Goal: Task Accomplishment & Management: Complete application form

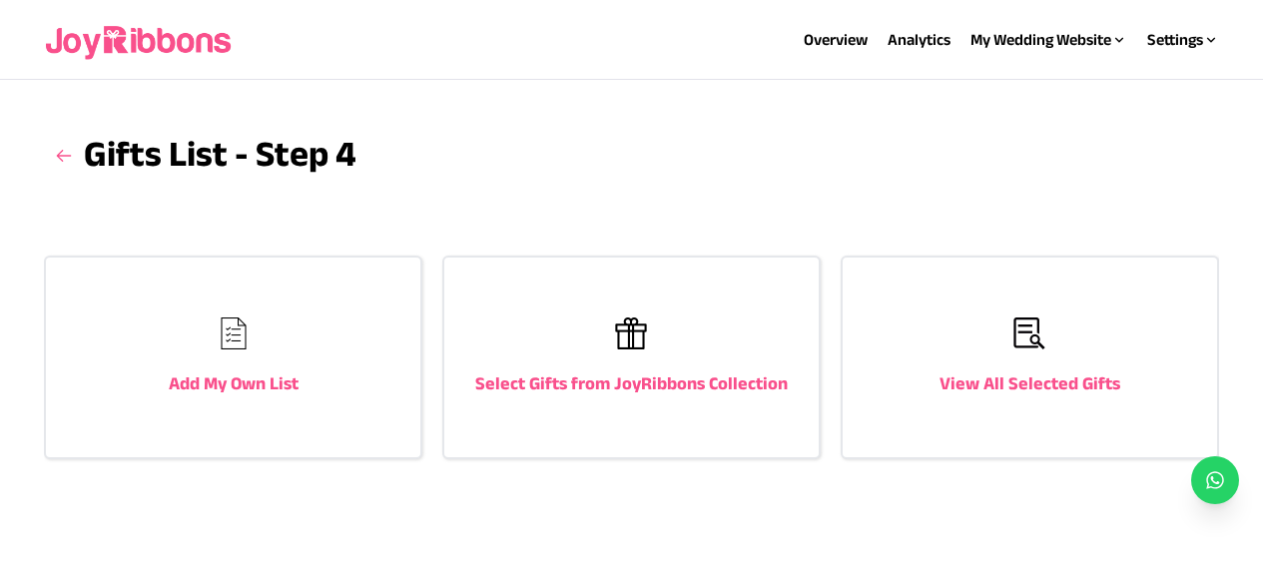
scroll to position [18, 0]
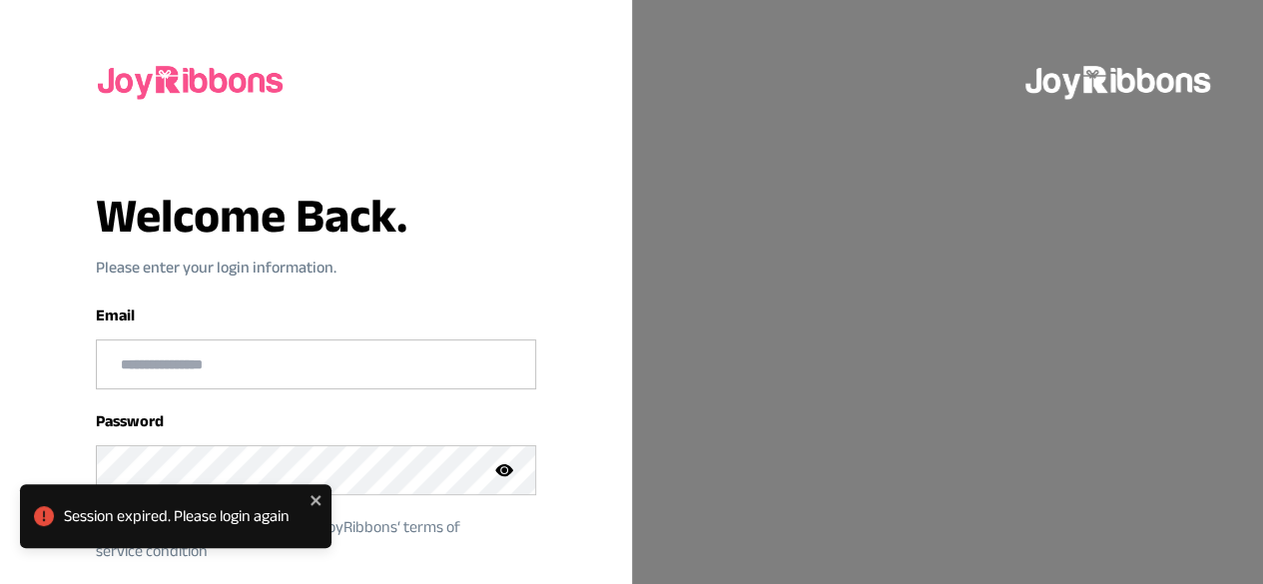
click at [150, 318] on div "Email" at bounding box center [316, 346] width 440 height 86
click at [198, 373] on input "email" at bounding box center [316, 364] width 438 height 48
click at [323, 498] on div "Session expired. Please login again" at bounding box center [175, 516] width 311 height 64
click at [245, 363] on input "email" at bounding box center [316, 364] width 438 height 48
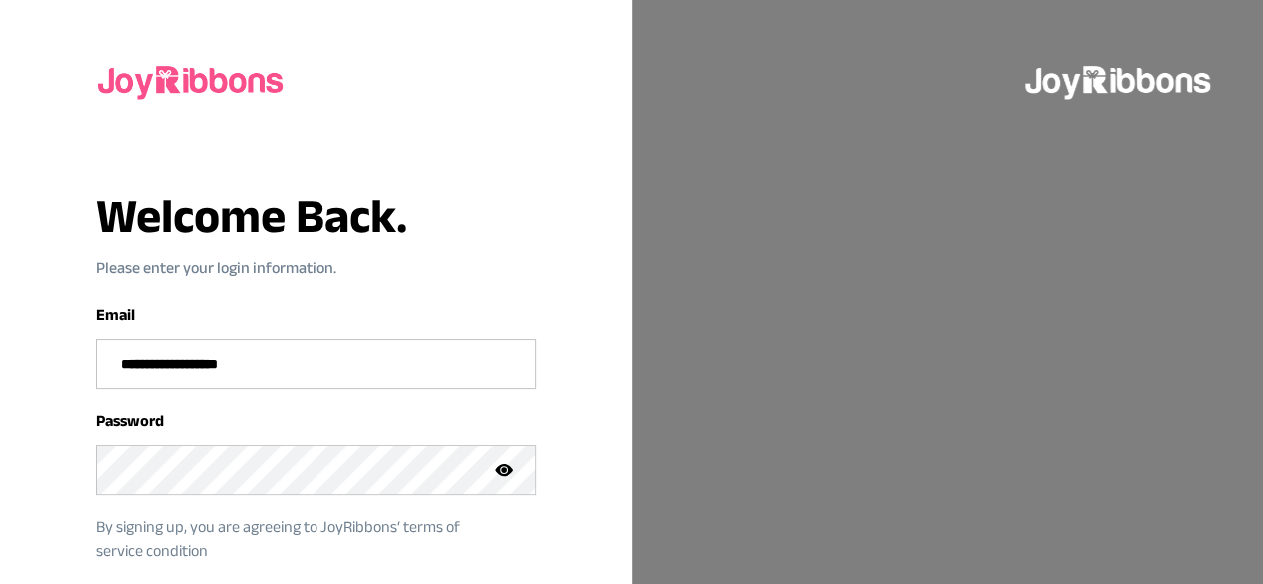
type input "**********"
click at [499, 469] on icon at bounding box center [504, 470] width 18 height 12
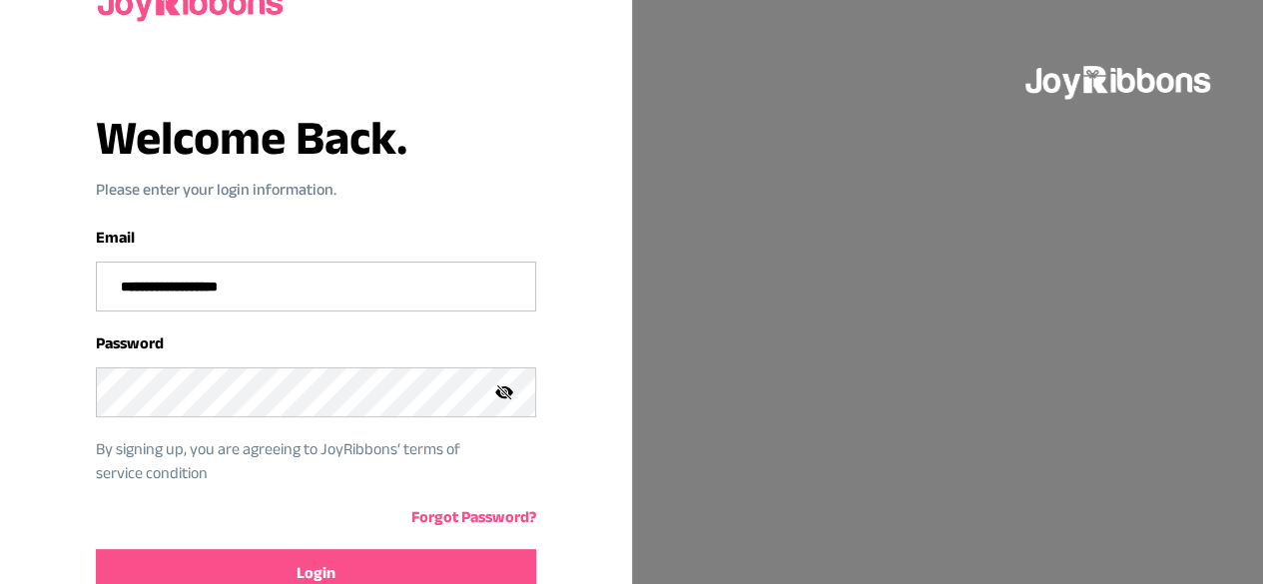
scroll to position [181, 0]
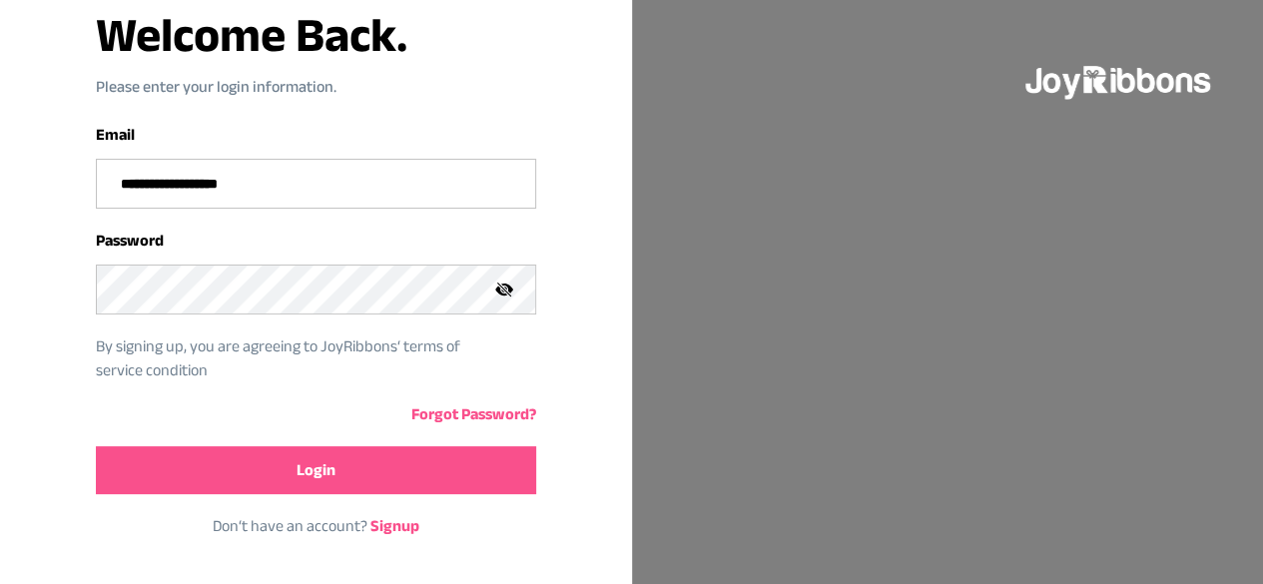
click at [329, 480] on button "Login" at bounding box center [316, 470] width 440 height 48
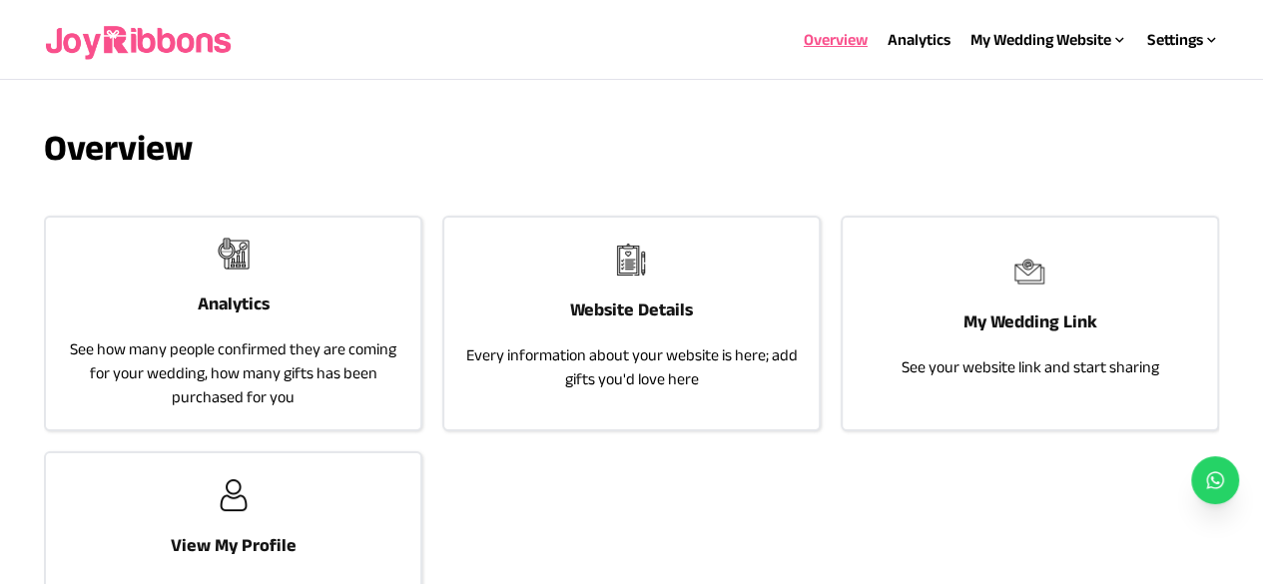
click at [637, 343] on p "Every information about your website is here; add gifts you'd love here" at bounding box center [631, 367] width 334 height 48
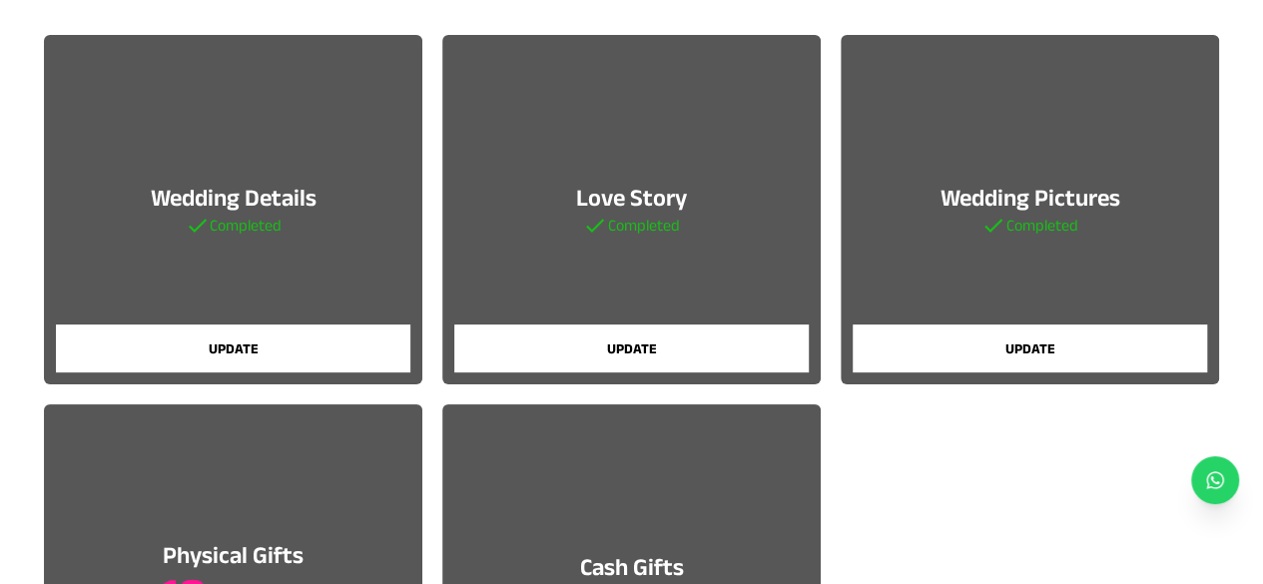
scroll to position [200, 0]
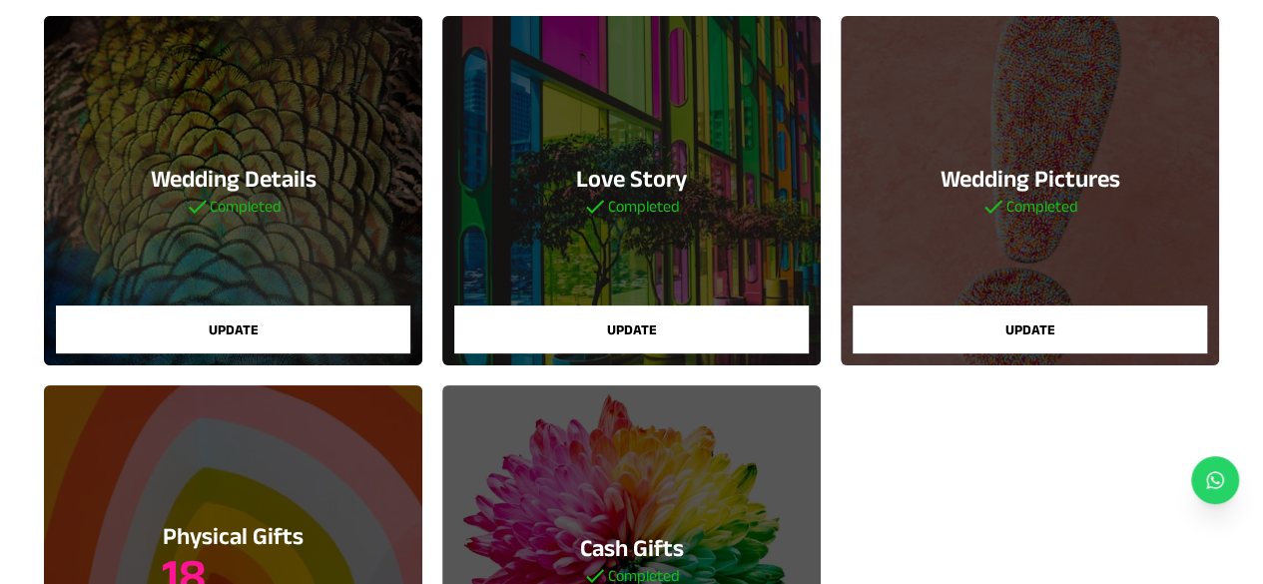
click at [911, 330] on button "Update" at bounding box center [1030, 329] width 354 height 48
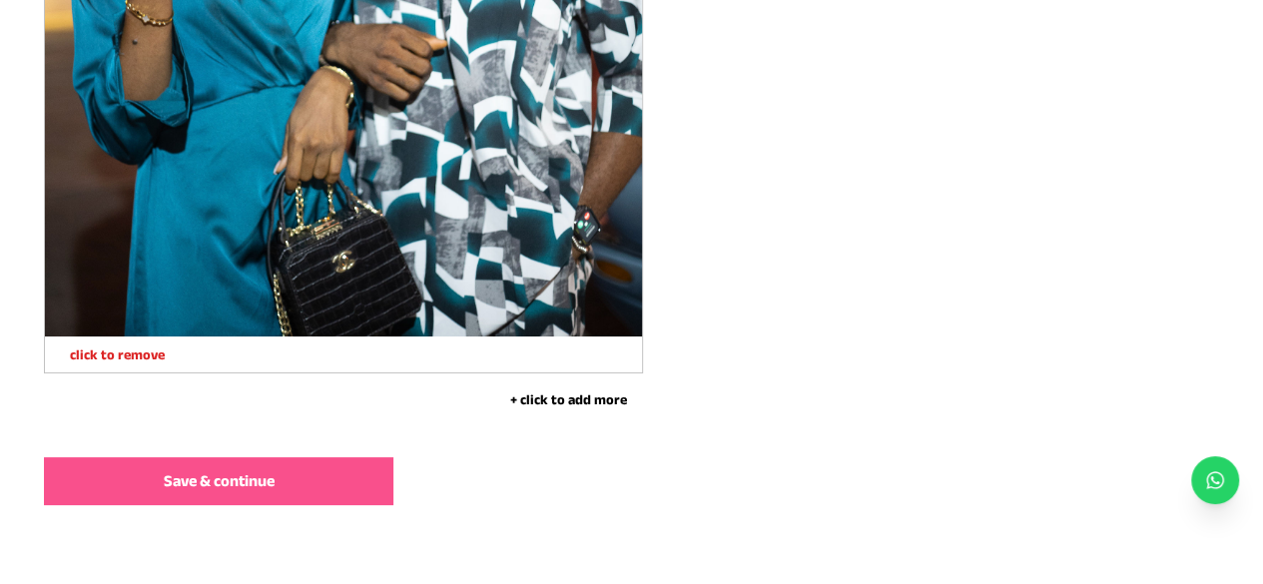
scroll to position [5492, 0]
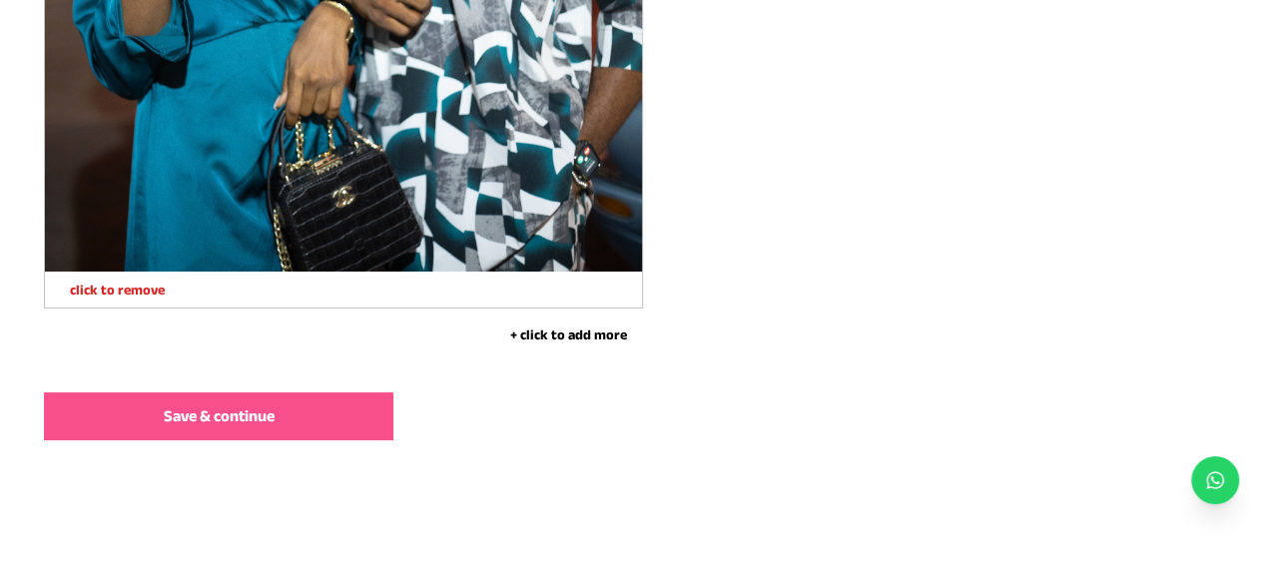
click at [247, 417] on span "Save & continue" at bounding box center [219, 416] width 111 height 24
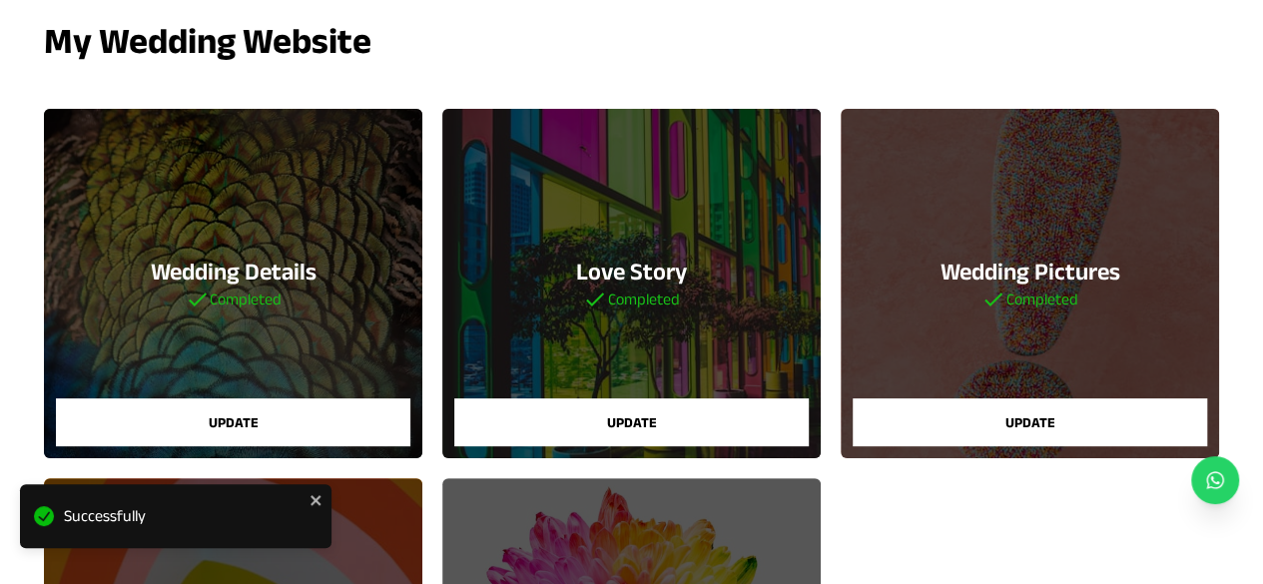
scroll to position [299, 0]
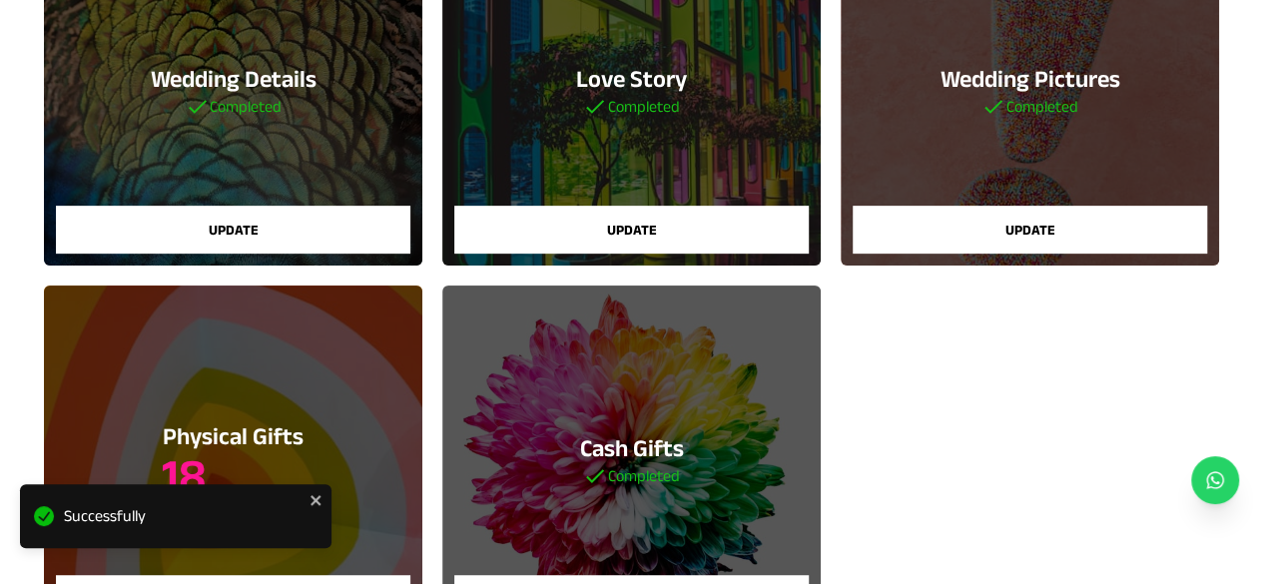
click at [890, 232] on button "Update" at bounding box center [1030, 230] width 354 height 48
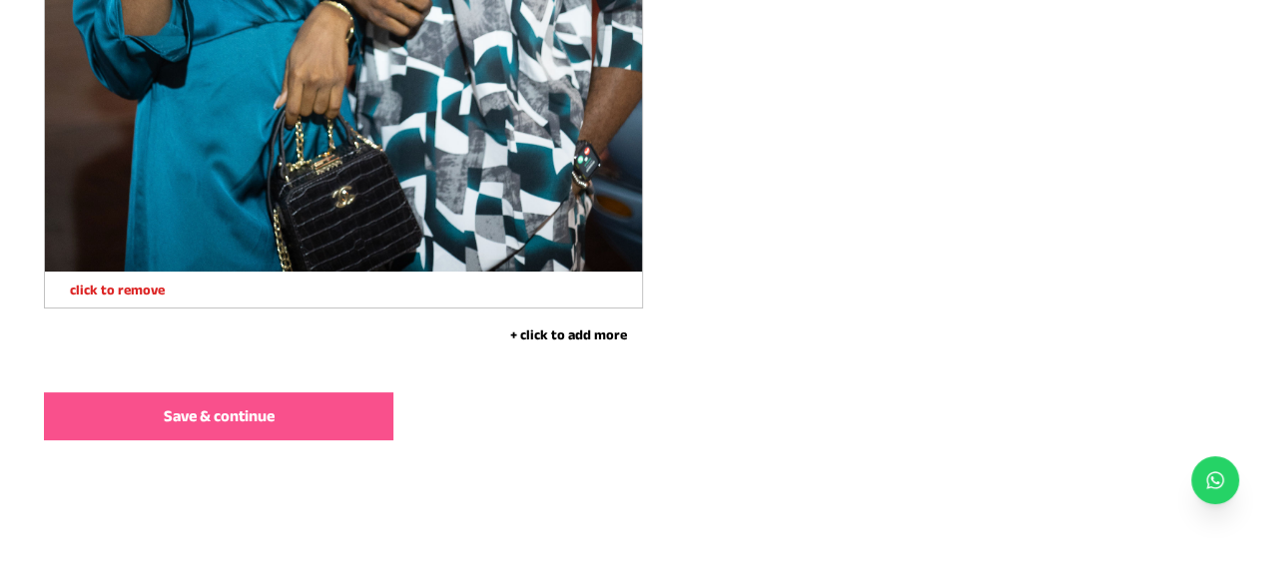
click at [94, 289] on p "click to remove" at bounding box center [105, 290] width 120 height 20
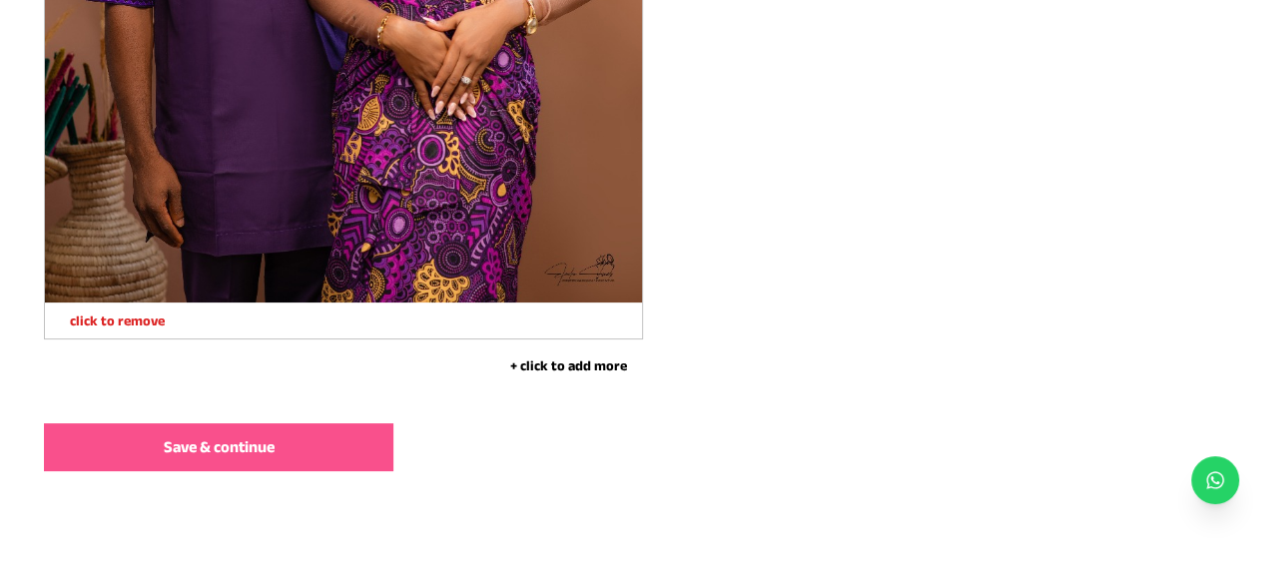
scroll to position [4546, 0]
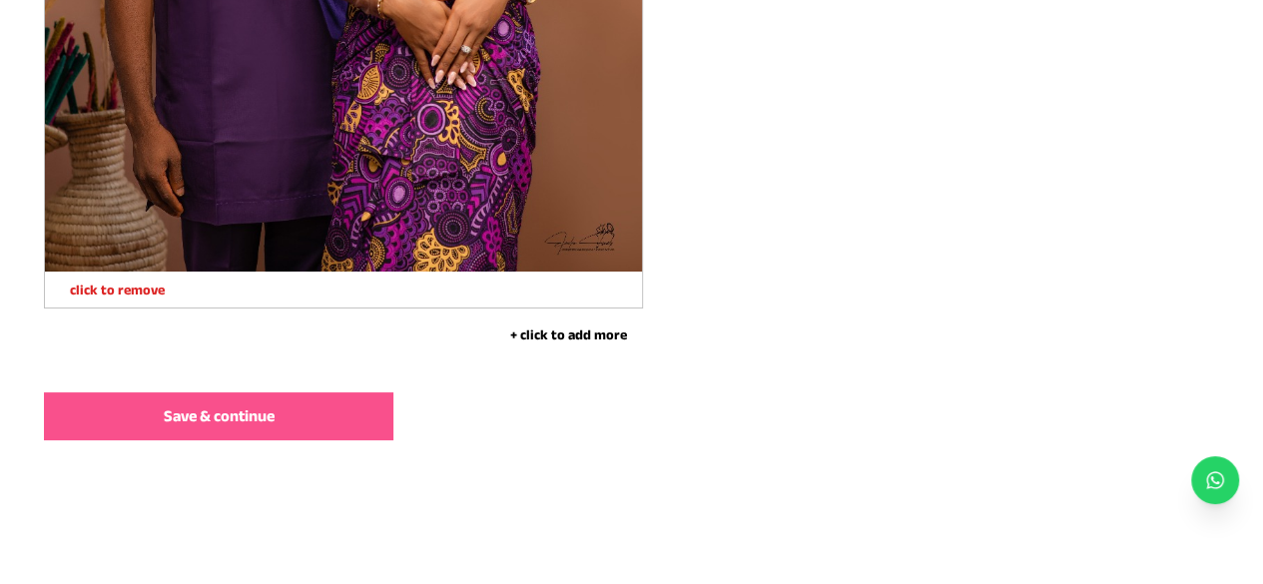
click at [597, 332] on button "+ click to add more" at bounding box center [568, 334] width 150 height 20
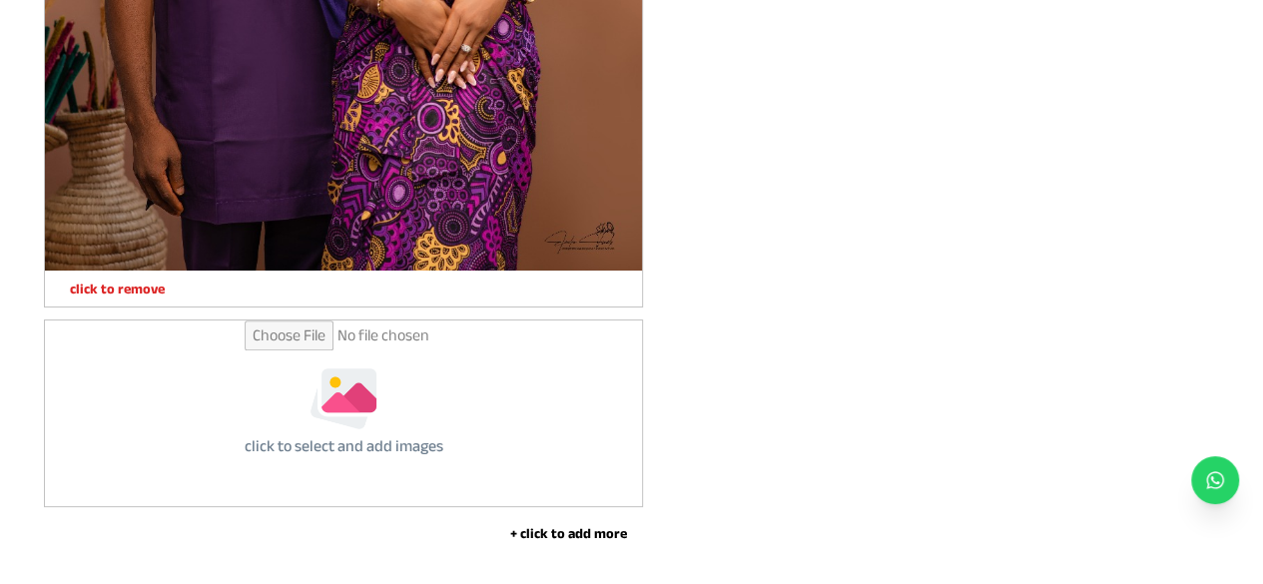
click at [328, 418] on input "file" at bounding box center [344, 413] width 199 height 186
click at [556, 538] on button "+ click to add more" at bounding box center [568, 533] width 150 height 20
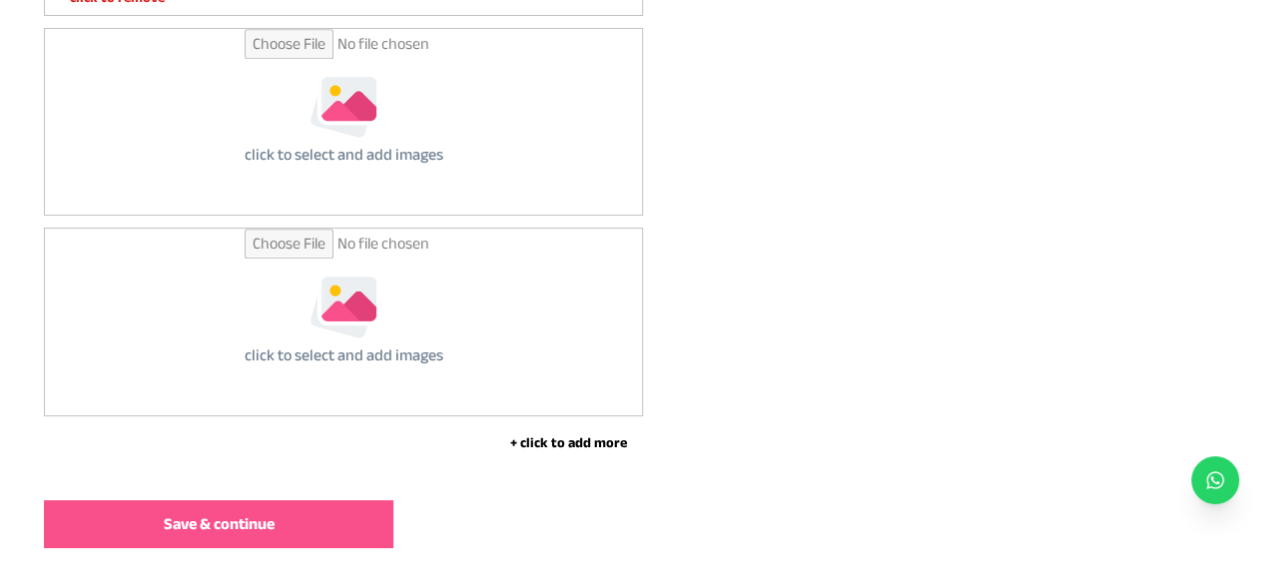
scroll to position [4946, 0]
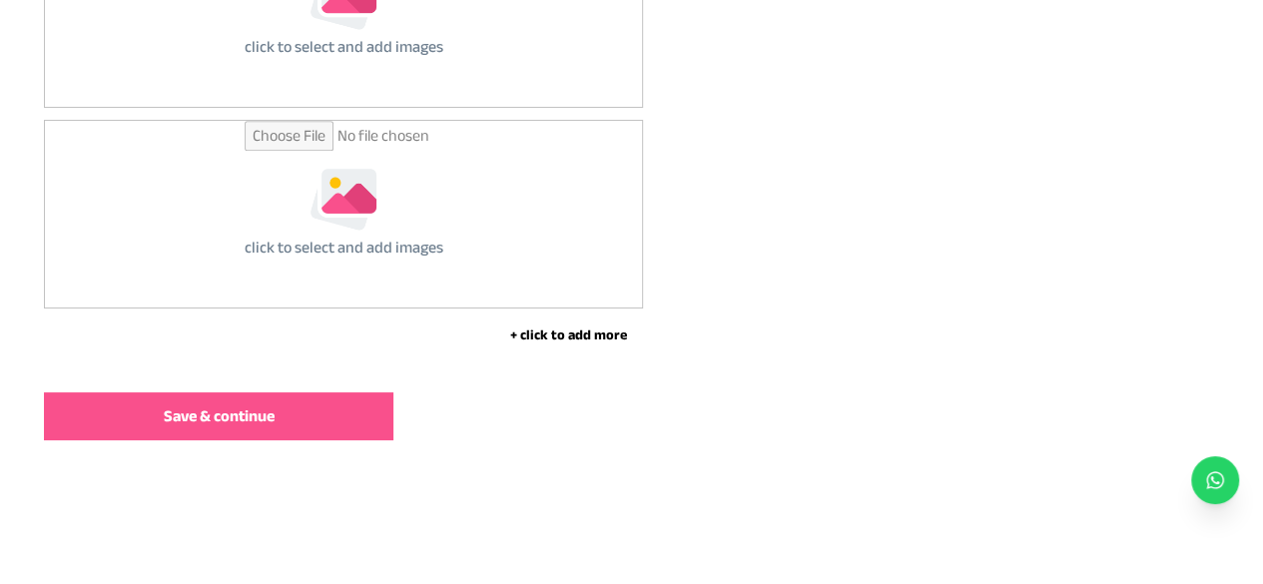
click at [577, 336] on button "+ click to add more" at bounding box center [568, 334] width 150 height 20
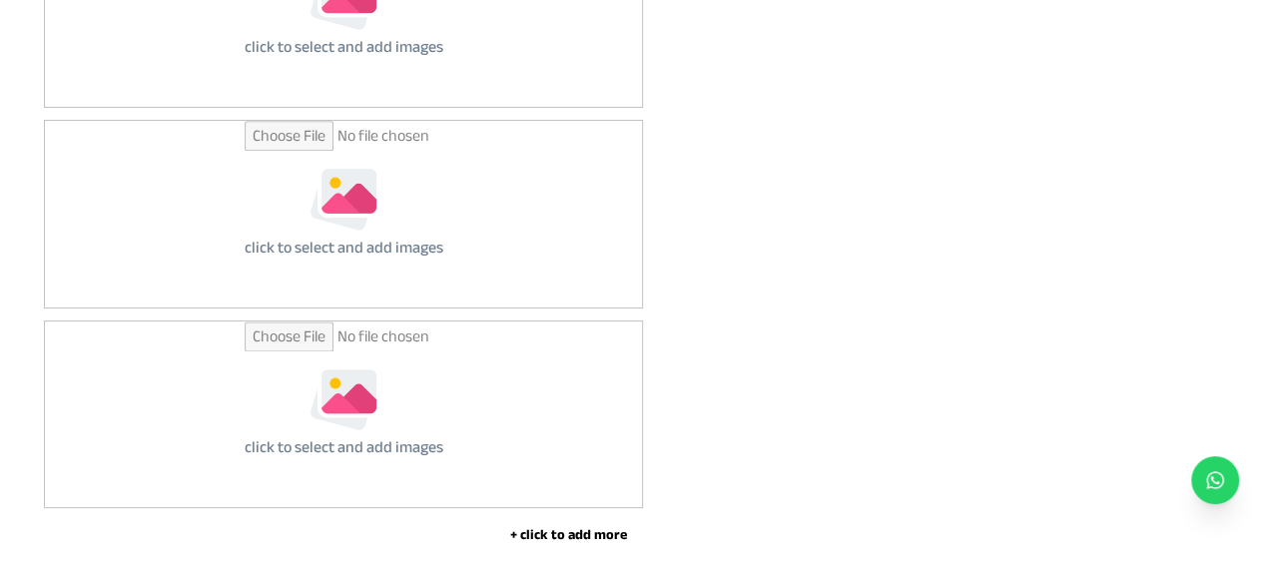
click at [553, 534] on button "+ click to add more" at bounding box center [568, 534] width 150 height 20
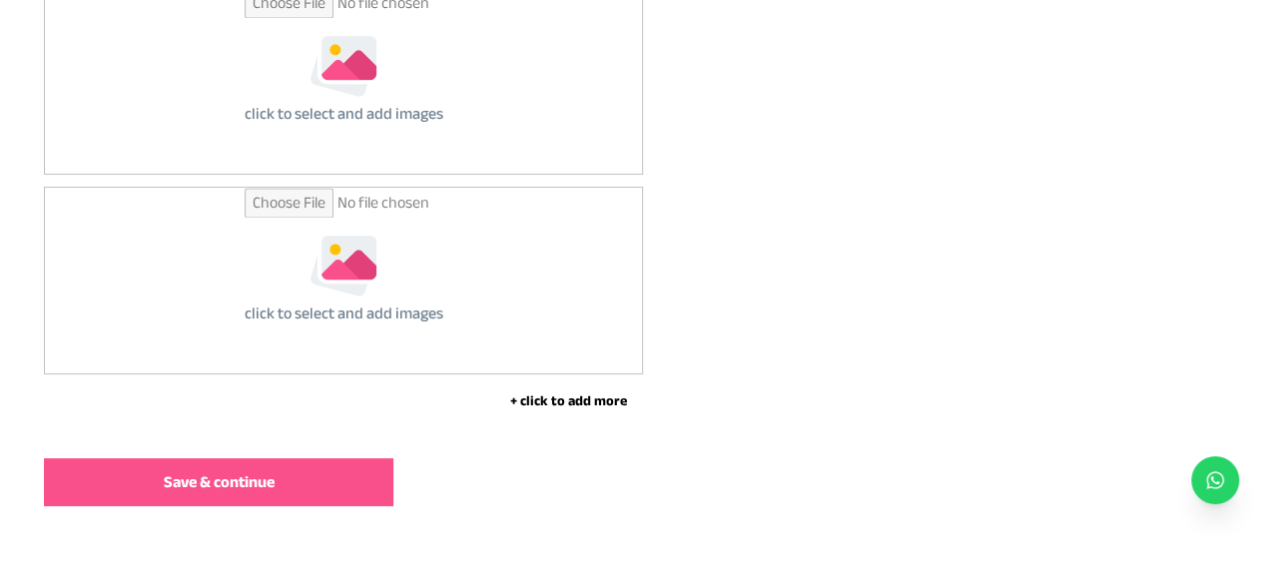
scroll to position [5345, 0]
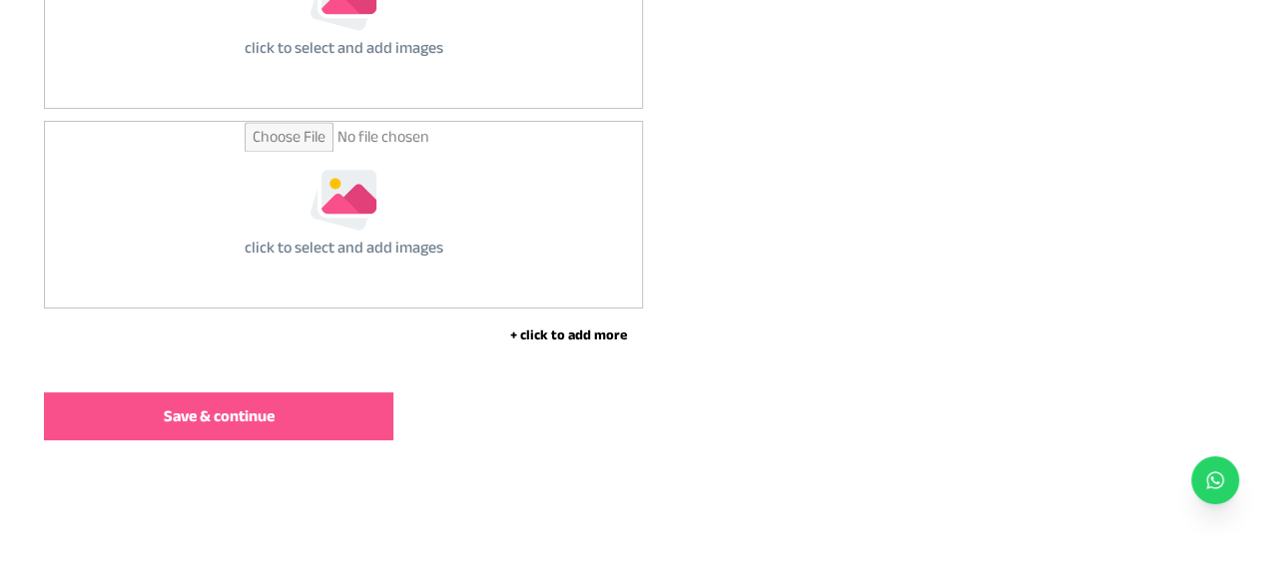
click at [577, 336] on button "+ click to add more" at bounding box center [568, 334] width 150 height 20
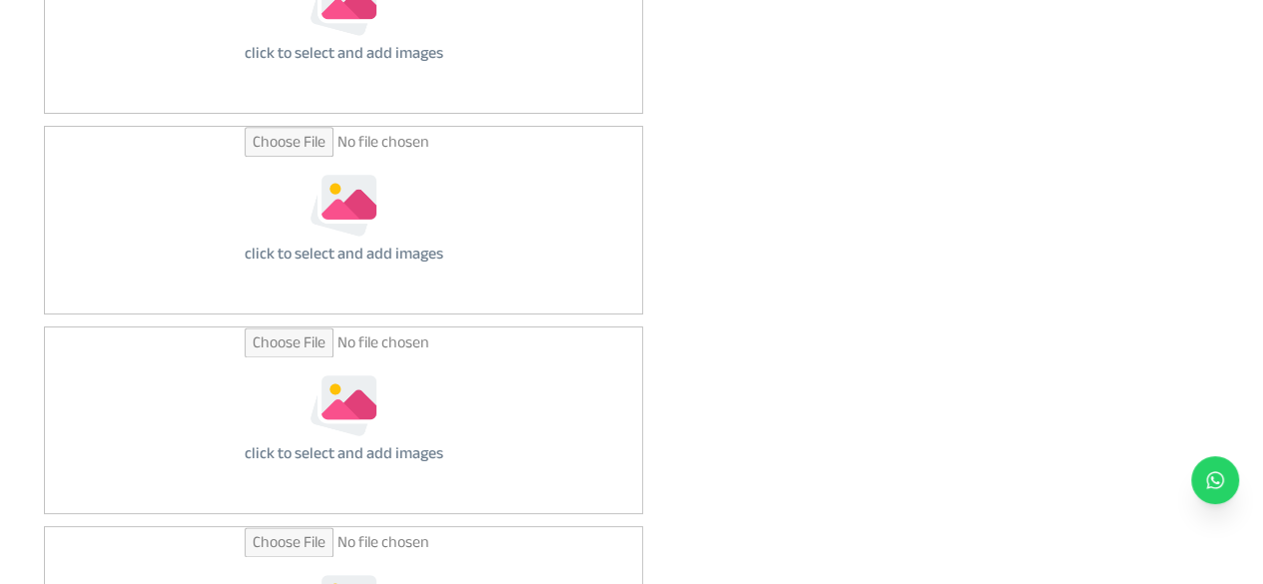
scroll to position [4446, 0]
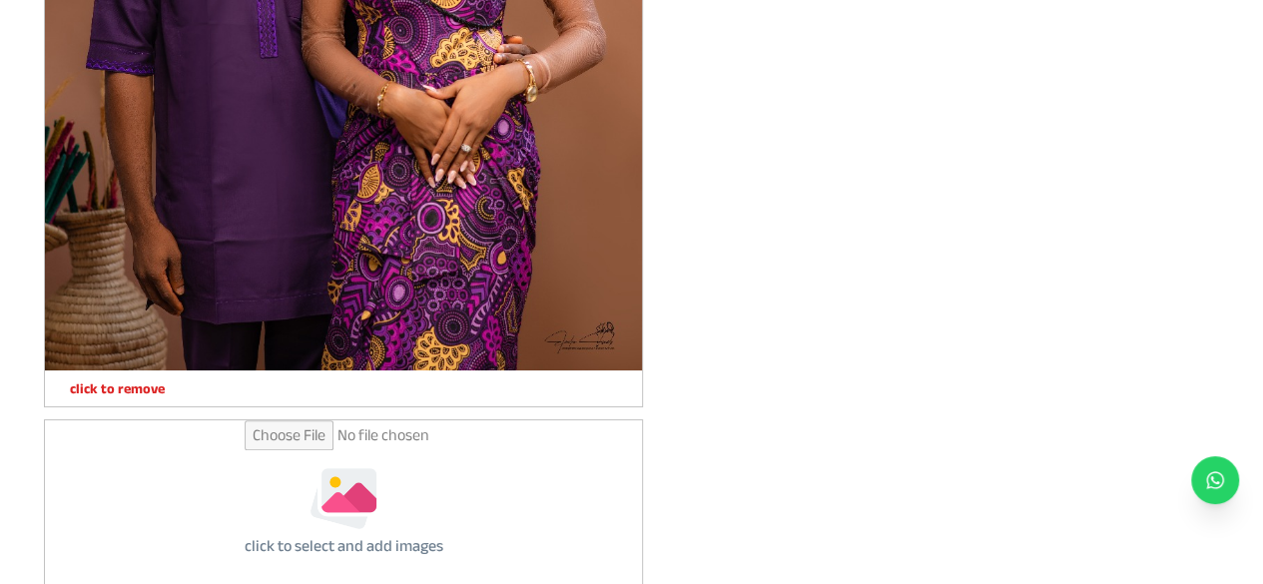
click at [380, 518] on input "file" at bounding box center [344, 513] width 199 height 186
click at [338, 522] on input "file" at bounding box center [344, 513] width 199 height 186
click at [409, 541] on input "file" at bounding box center [344, 513] width 199 height 186
type input "**********"
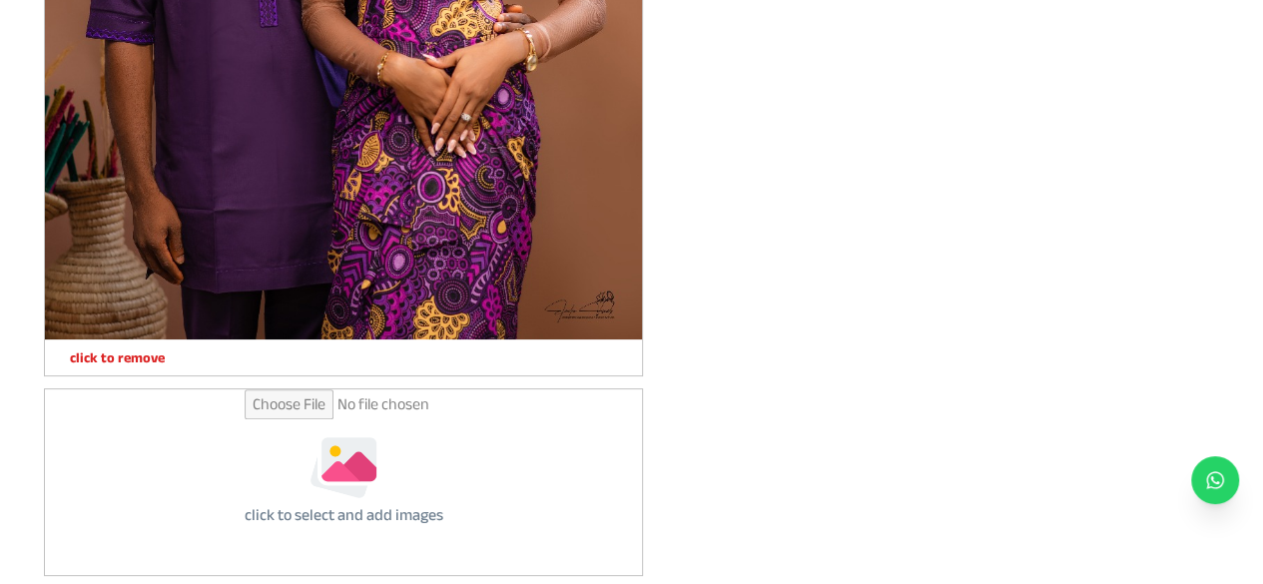
scroll to position [4746, 0]
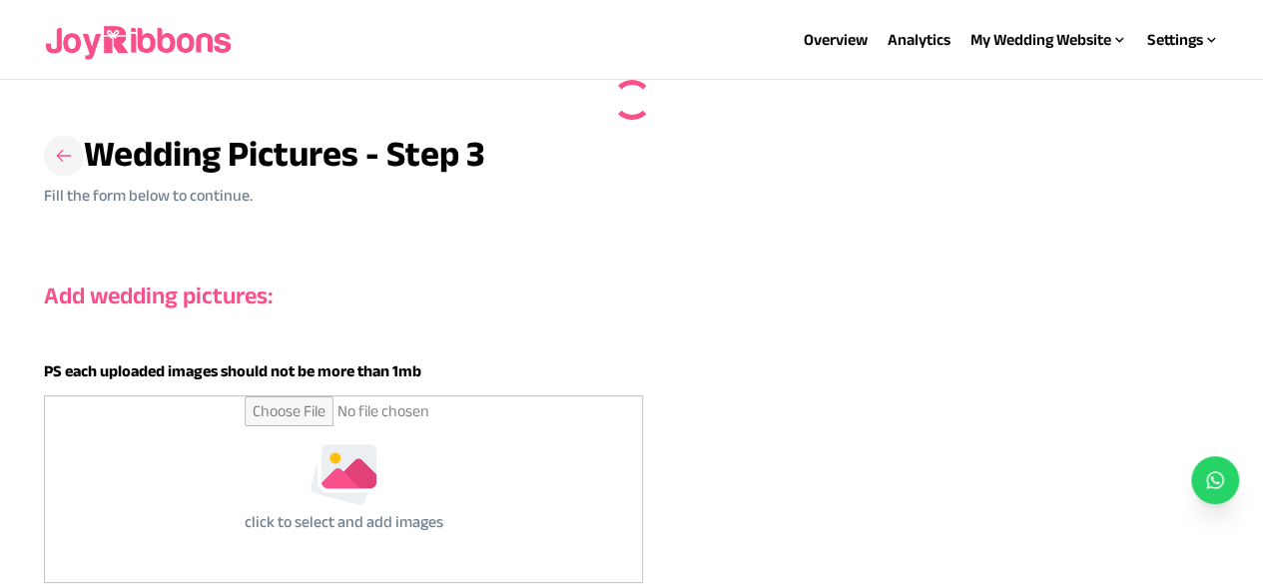
click at [63, 151] on icon at bounding box center [64, 156] width 15 height 12
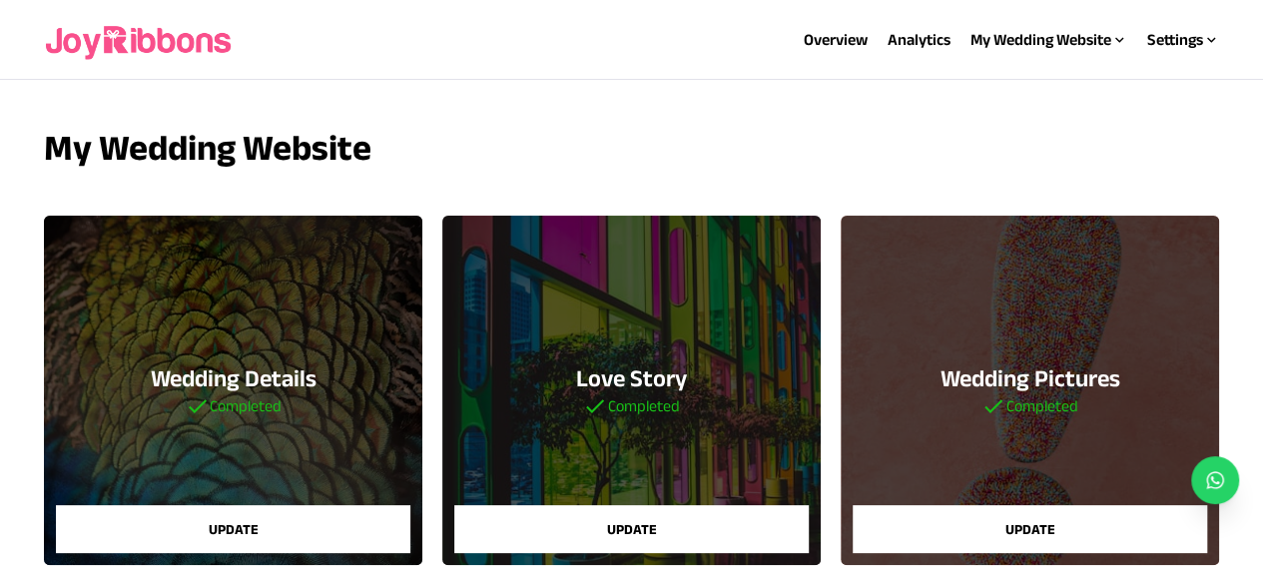
click at [1020, 540] on button "Update" at bounding box center [1030, 529] width 354 height 48
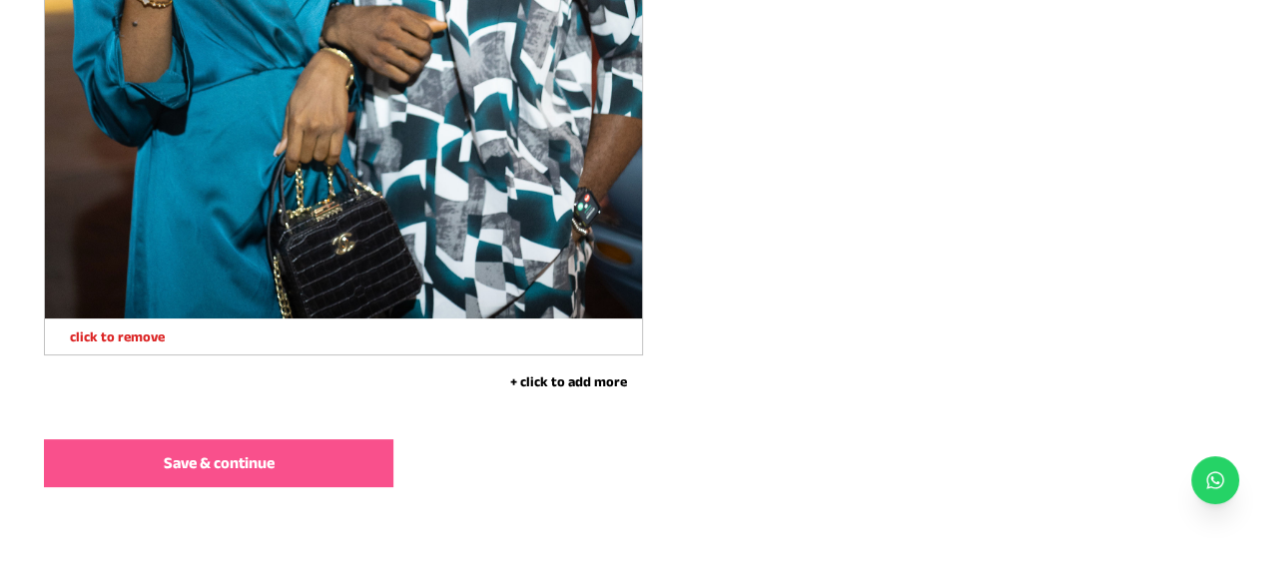
scroll to position [7224, 0]
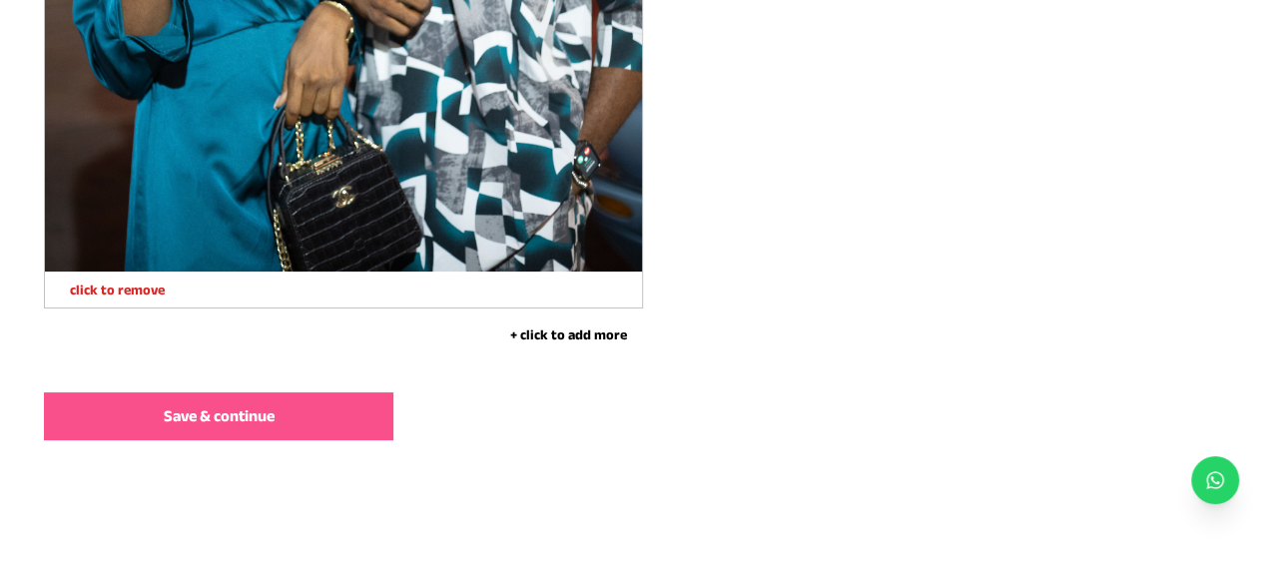
click at [548, 332] on button "+ click to add more" at bounding box center [568, 334] width 150 height 20
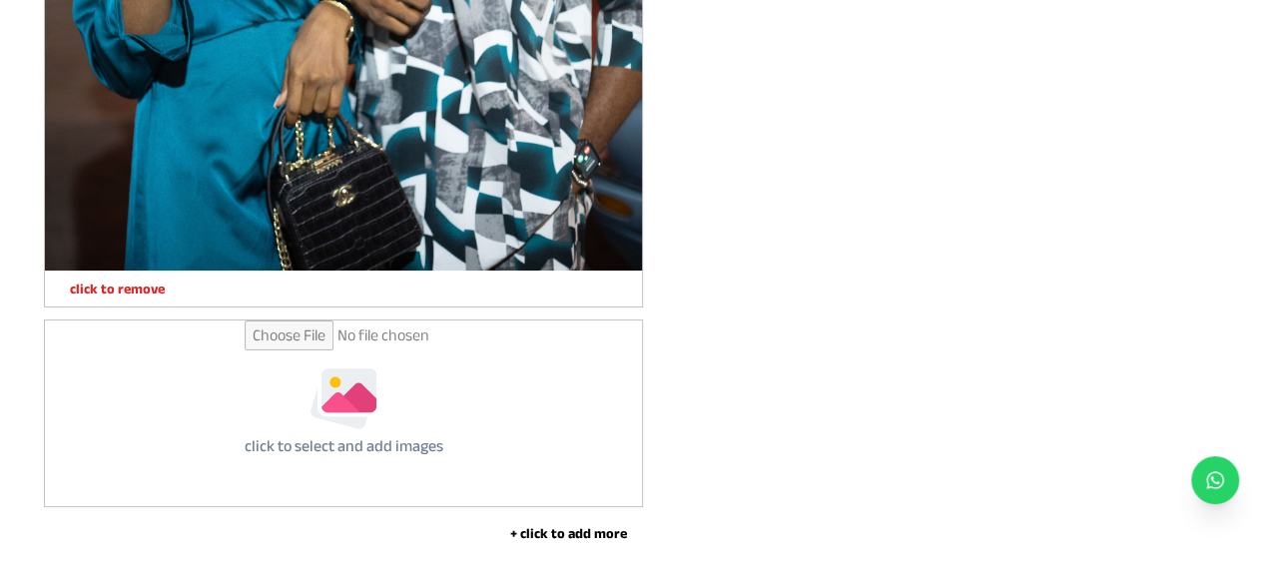
click at [359, 414] on input "file" at bounding box center [344, 413] width 199 height 186
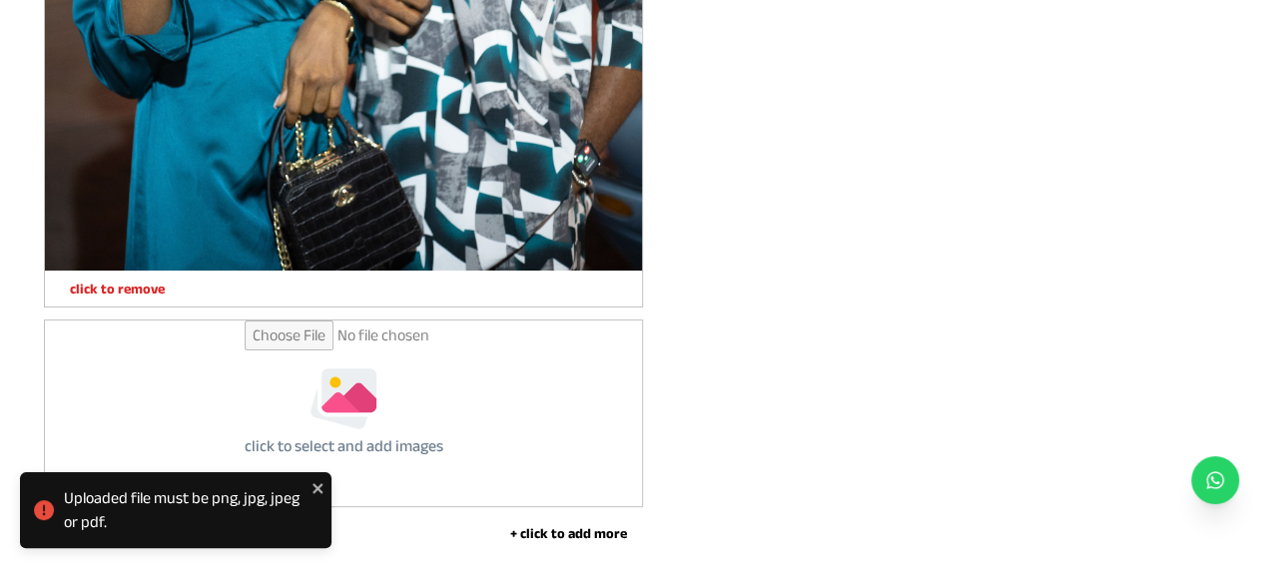
click at [388, 435] on input "file" at bounding box center [344, 413] width 199 height 186
type input "**********"
